Goal: Task Accomplishment & Management: Complete application form

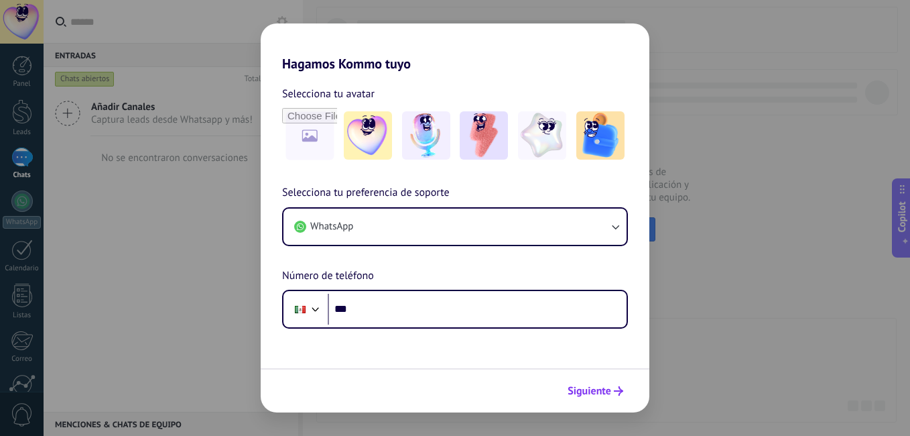
click at [595, 393] on span "Siguiente" at bounding box center [590, 390] width 44 height 9
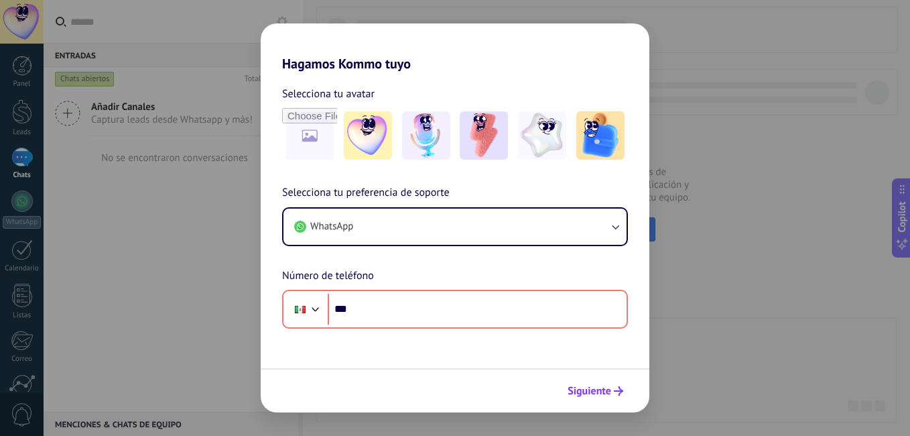
click at [595, 393] on span "Siguiente" at bounding box center [590, 390] width 44 height 9
click at [315, 139] on input "file" at bounding box center [309, 135] width 52 height 52
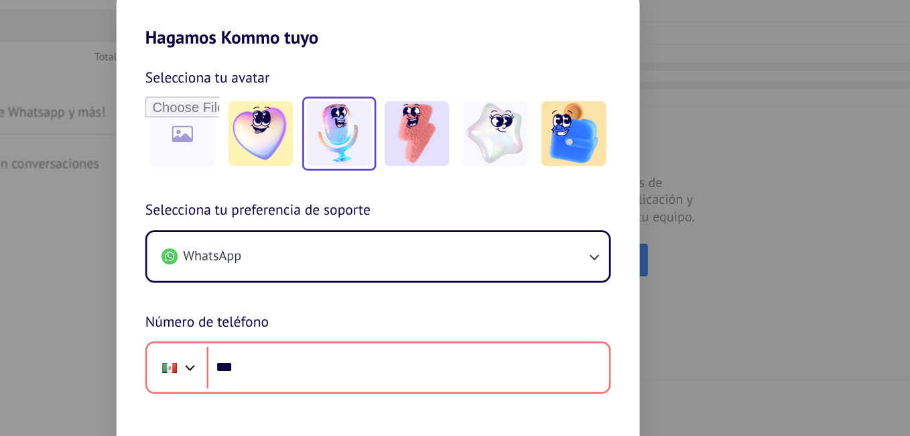
click at [433, 140] on img at bounding box center [426, 135] width 48 height 48
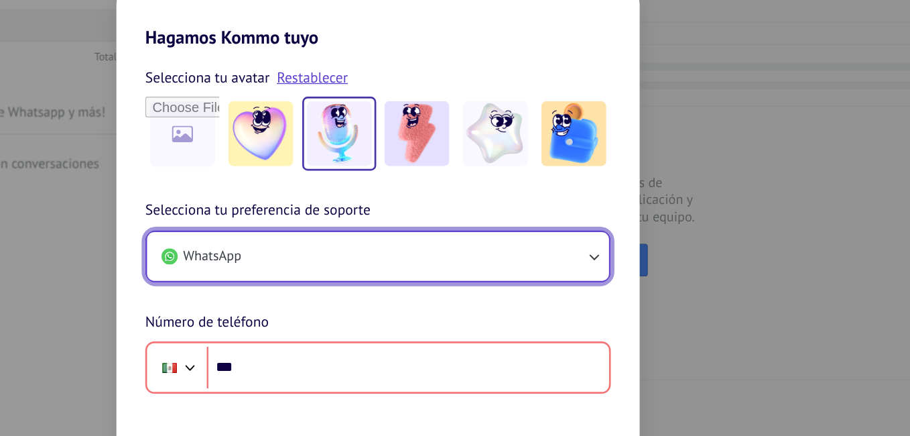
click at [612, 225] on icon "button" at bounding box center [615, 226] width 13 height 13
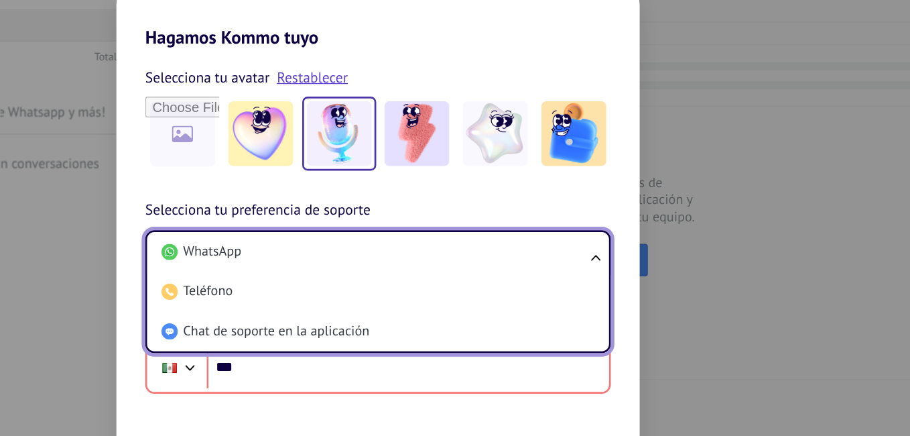
click at [612, 225] on ul "WhatsApp Teléfono Chat de soporte en la aplicación" at bounding box center [455, 252] width 346 height 91
click at [618, 224] on ul "WhatsApp Teléfono Chat de soporte en la aplicación" at bounding box center [455, 252] width 346 height 91
click at [619, 227] on ul "WhatsApp Teléfono Chat de soporte en la aplicación" at bounding box center [455, 252] width 346 height 91
click at [617, 227] on ul "WhatsApp Teléfono Chat de soporte en la aplicación" at bounding box center [455, 252] width 346 height 91
click at [642, 183] on div "Selecciona tu avatar Restablecer Selecciona tu preferencia de soporte WhatsApp …" at bounding box center [455, 200] width 389 height 257
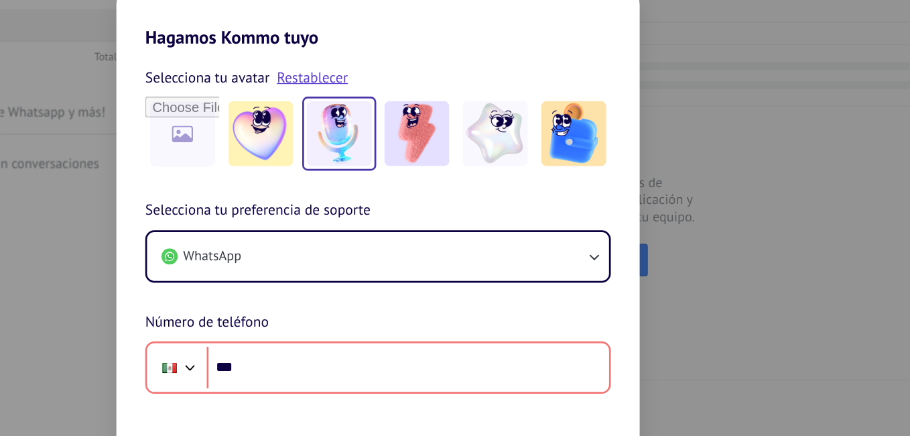
click at [744, 162] on div "Hagamos Kommo tuyo Selecciona tu avatar Restablecer Selecciona tu preferencia d…" at bounding box center [455, 218] width 910 height 436
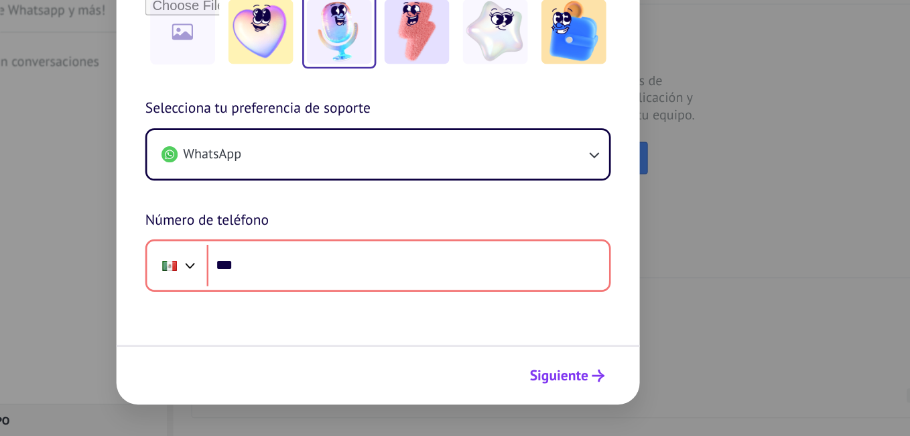
click at [615, 389] on icon "submit" at bounding box center [618, 390] width 9 height 9
